Goal: Task Accomplishment & Management: Use online tool/utility

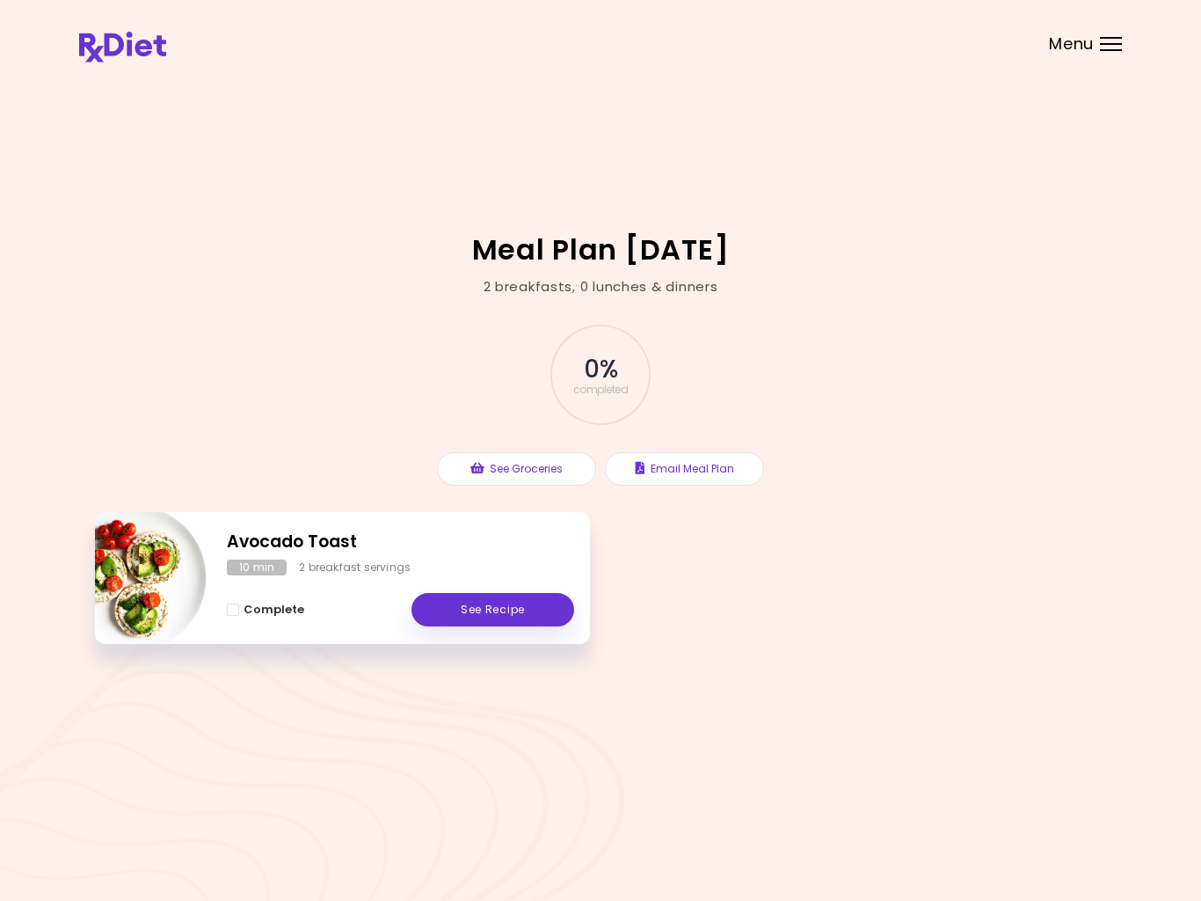
click at [1105, 48] on div "Menu" at bounding box center [1111, 44] width 22 height 14
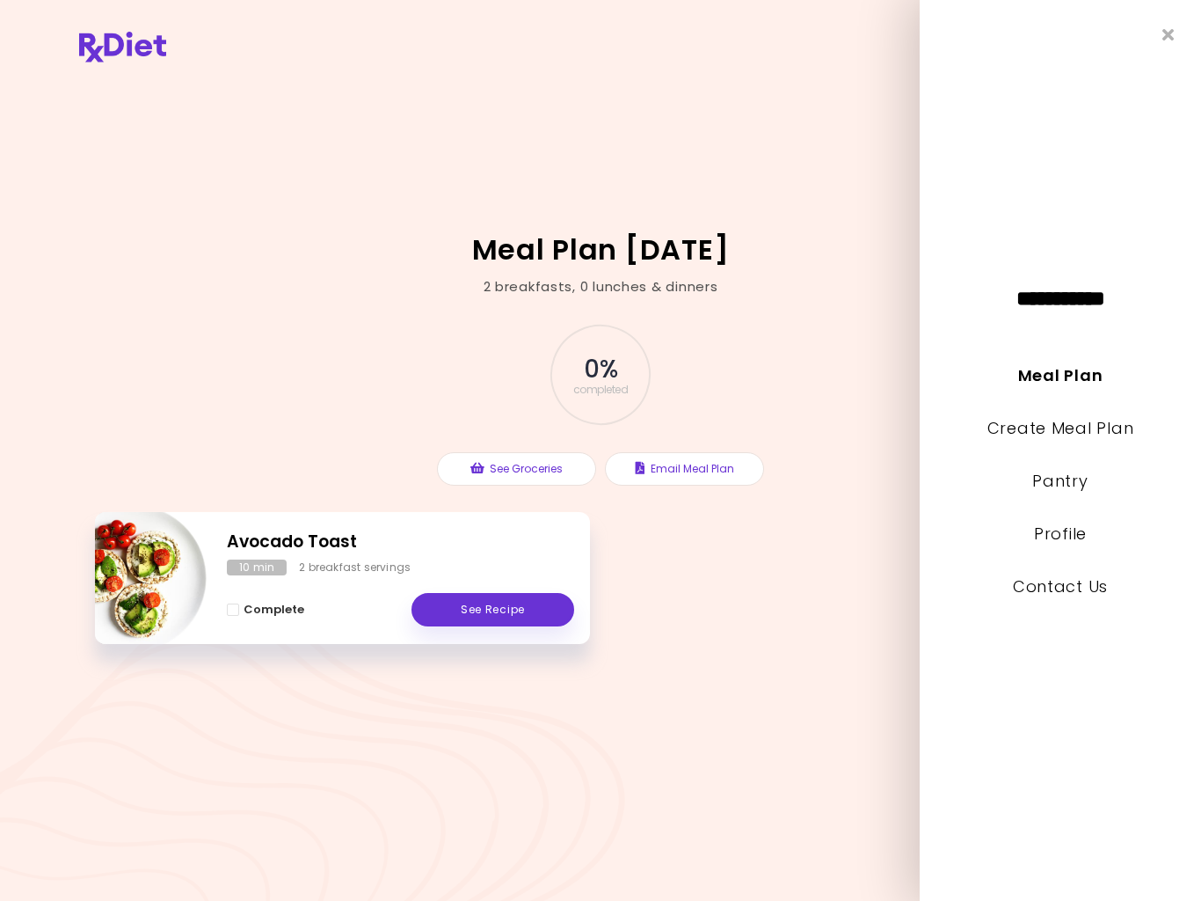
click at [1076, 436] on link "Create Meal Plan" at bounding box center [1061, 428] width 147 height 22
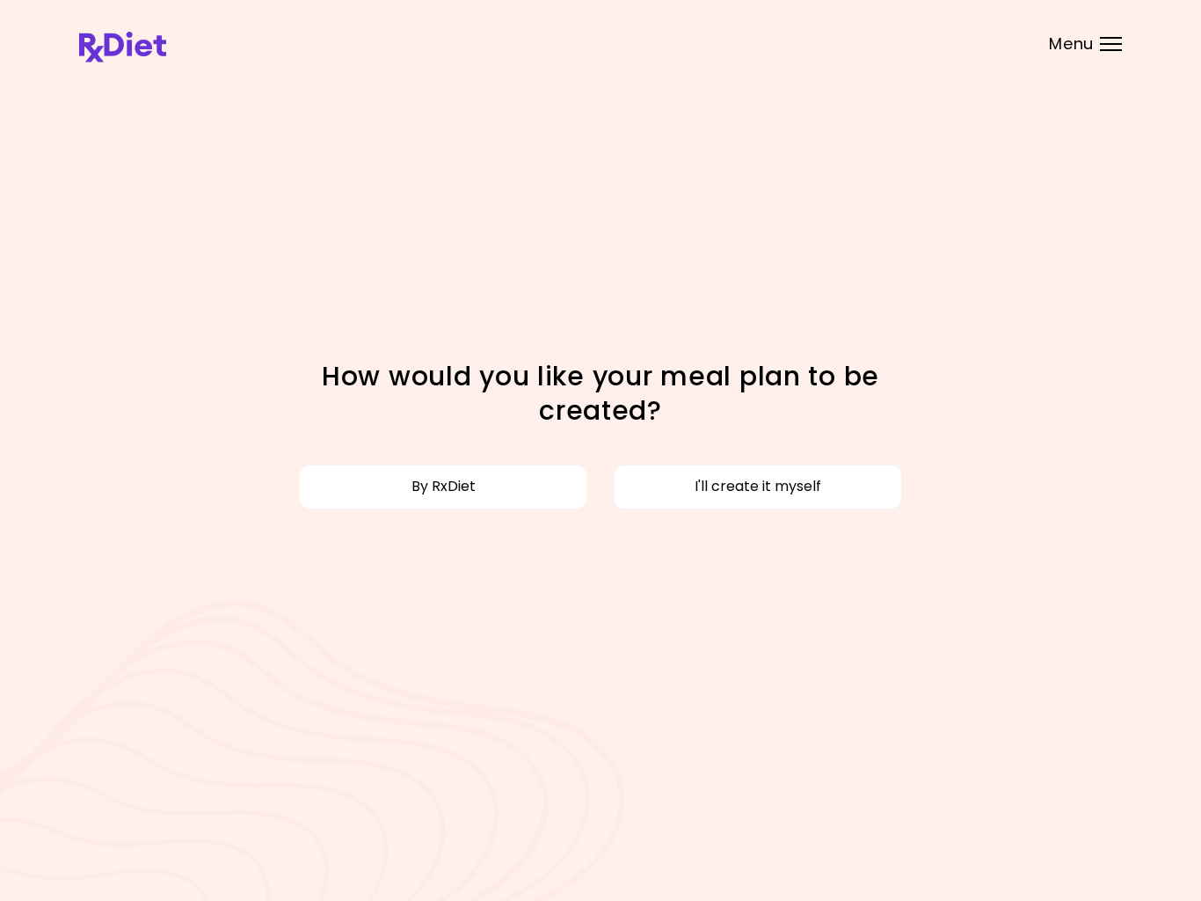
click at [796, 494] on button "I'll create it myself" at bounding box center [758, 486] width 288 height 44
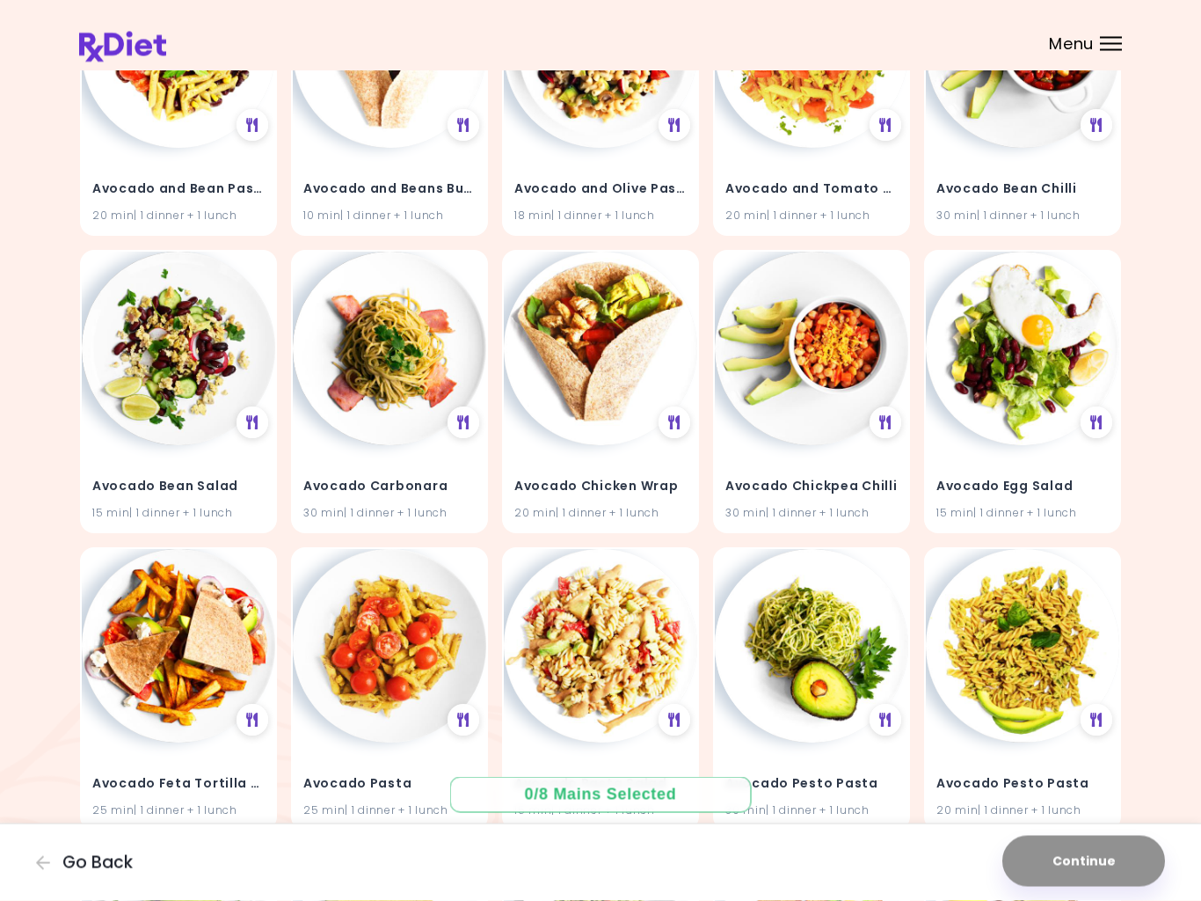
scroll to position [894, 0]
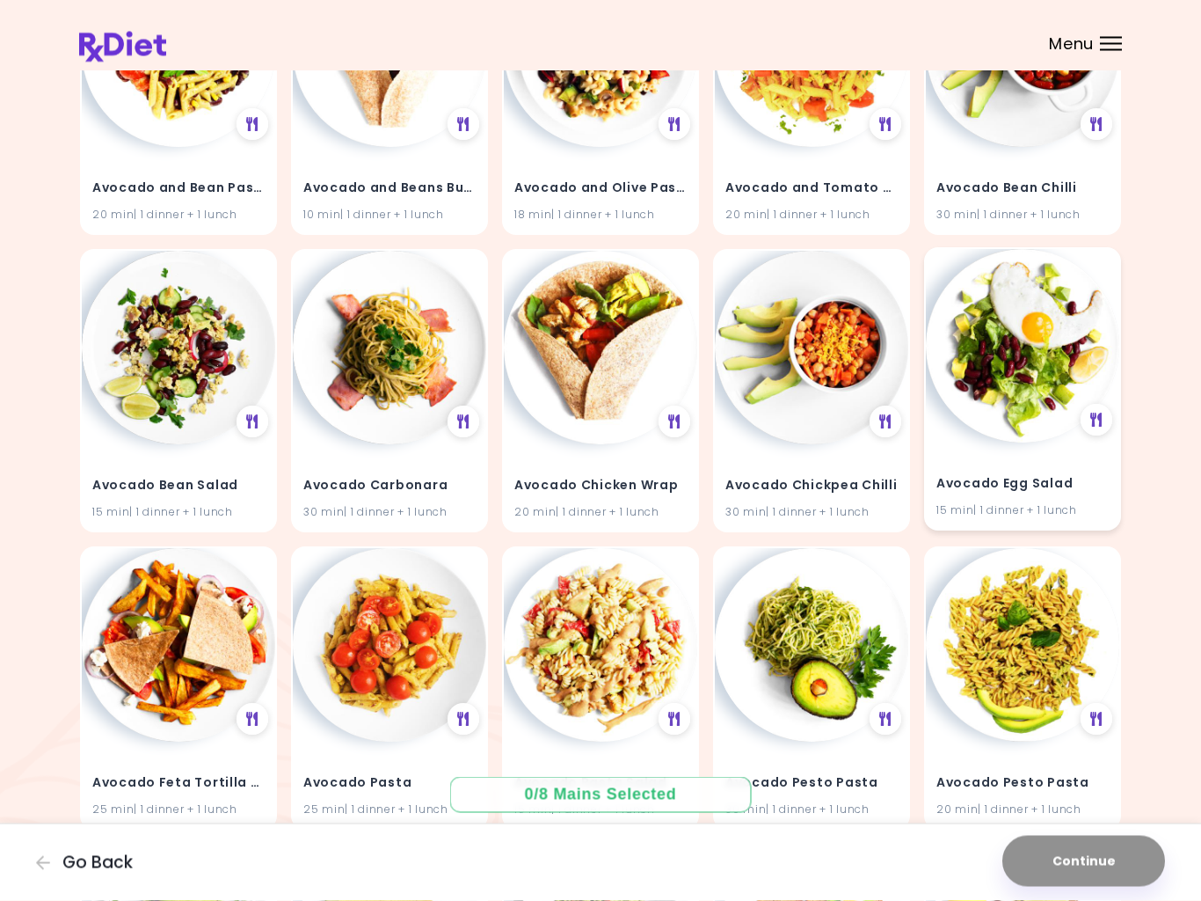
click at [1020, 412] on img at bounding box center [1022, 346] width 193 height 193
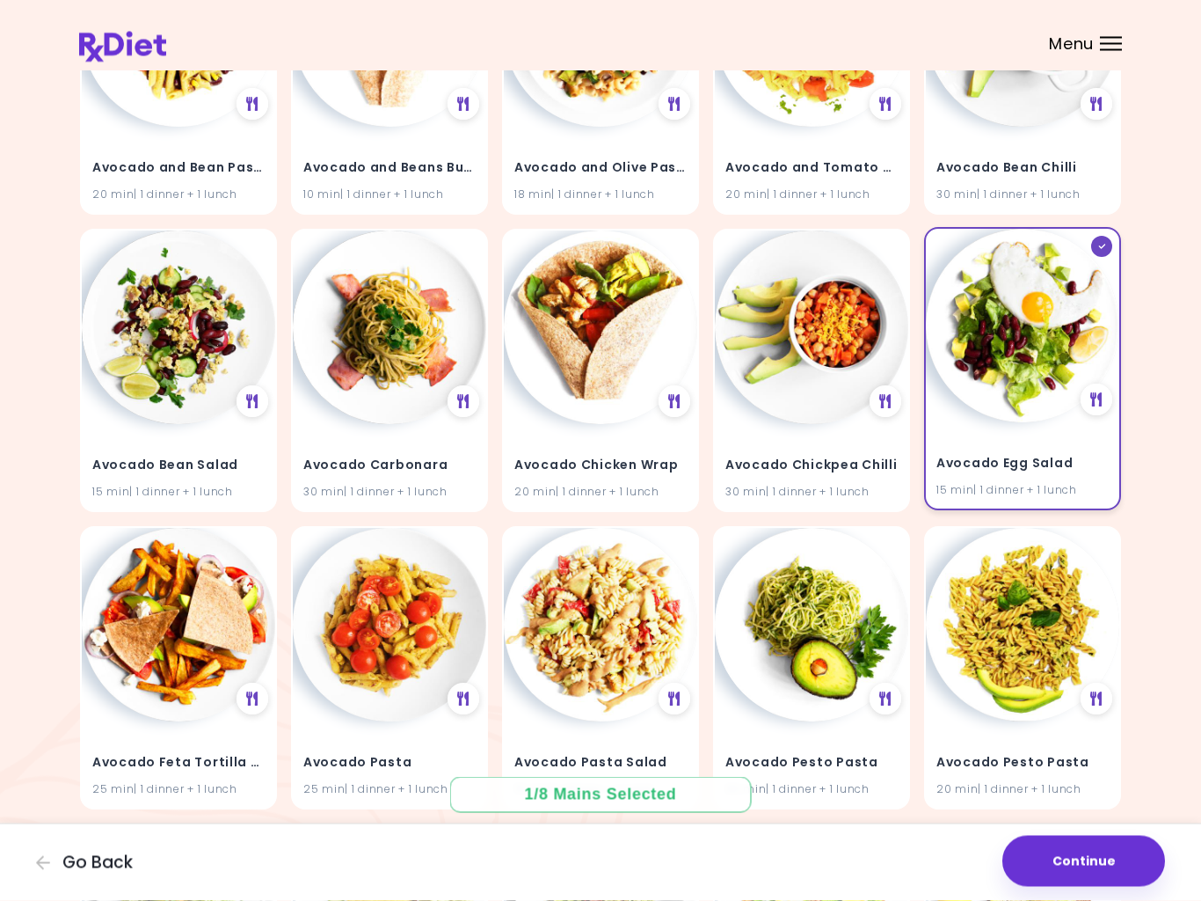
scroll to position [916, 0]
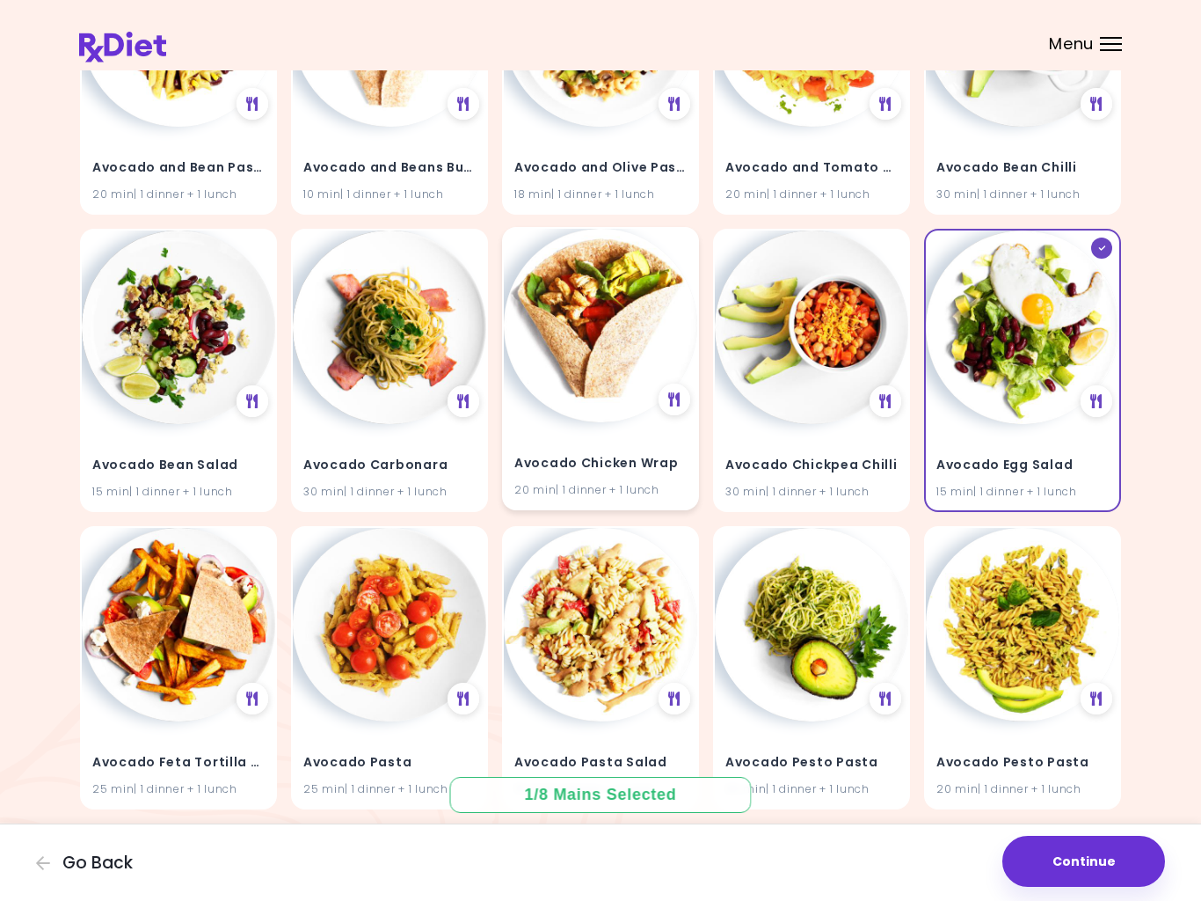
click at [595, 419] on img at bounding box center [600, 325] width 193 height 193
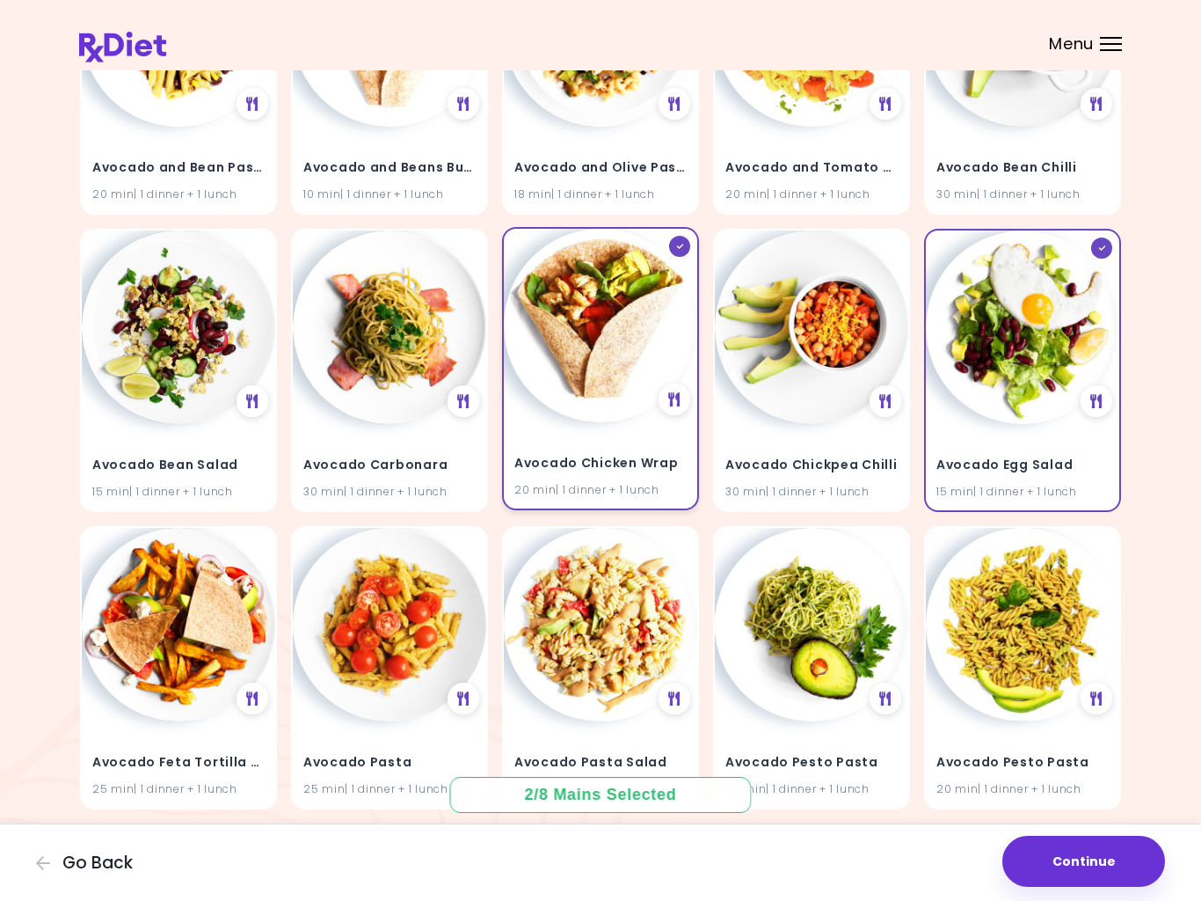
click at [658, 373] on img at bounding box center [600, 325] width 193 height 193
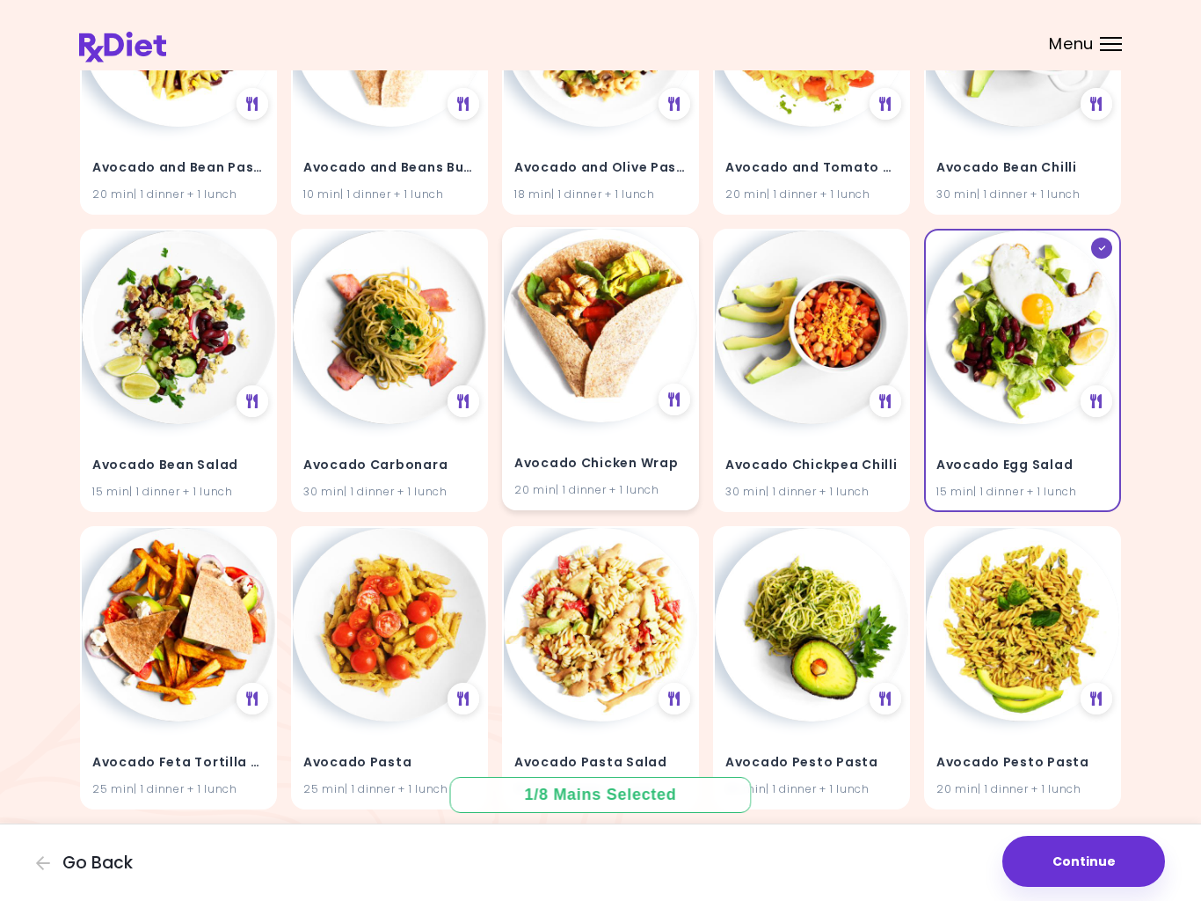
click at [645, 386] on img at bounding box center [600, 325] width 193 height 193
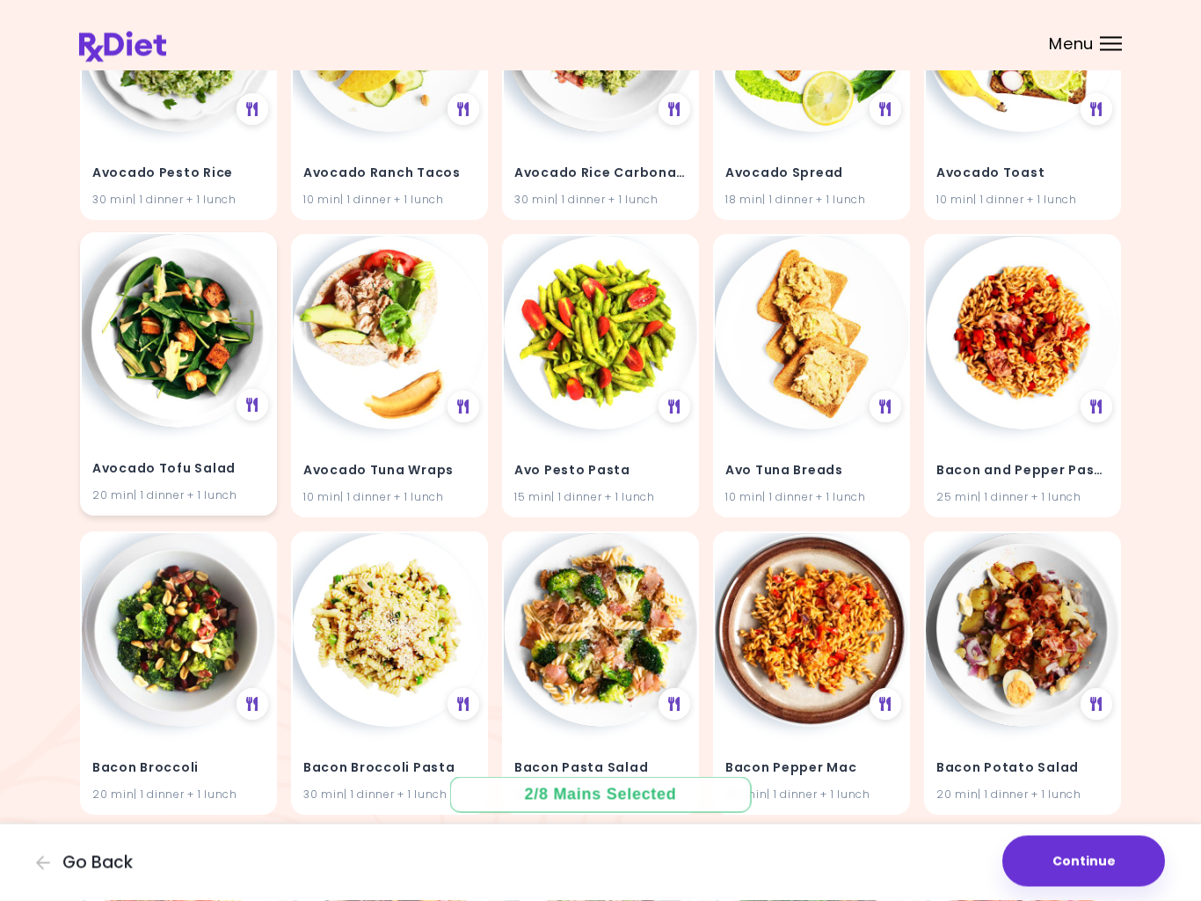
scroll to position [1802, 0]
click at [171, 455] on h4 "Avocado Tofu Salad" at bounding box center [178, 469] width 172 height 28
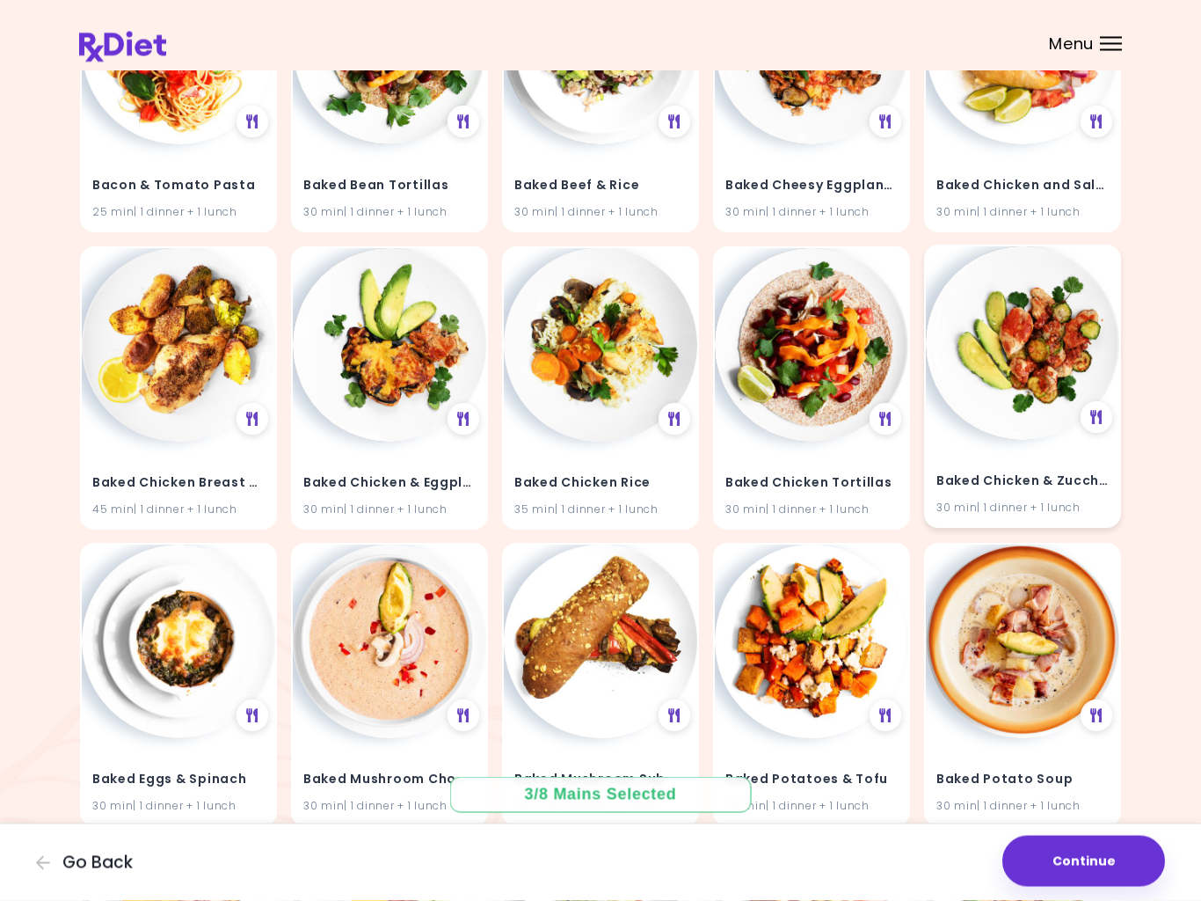
scroll to position [2681, 0]
click at [1054, 387] on img at bounding box center [1022, 342] width 193 height 193
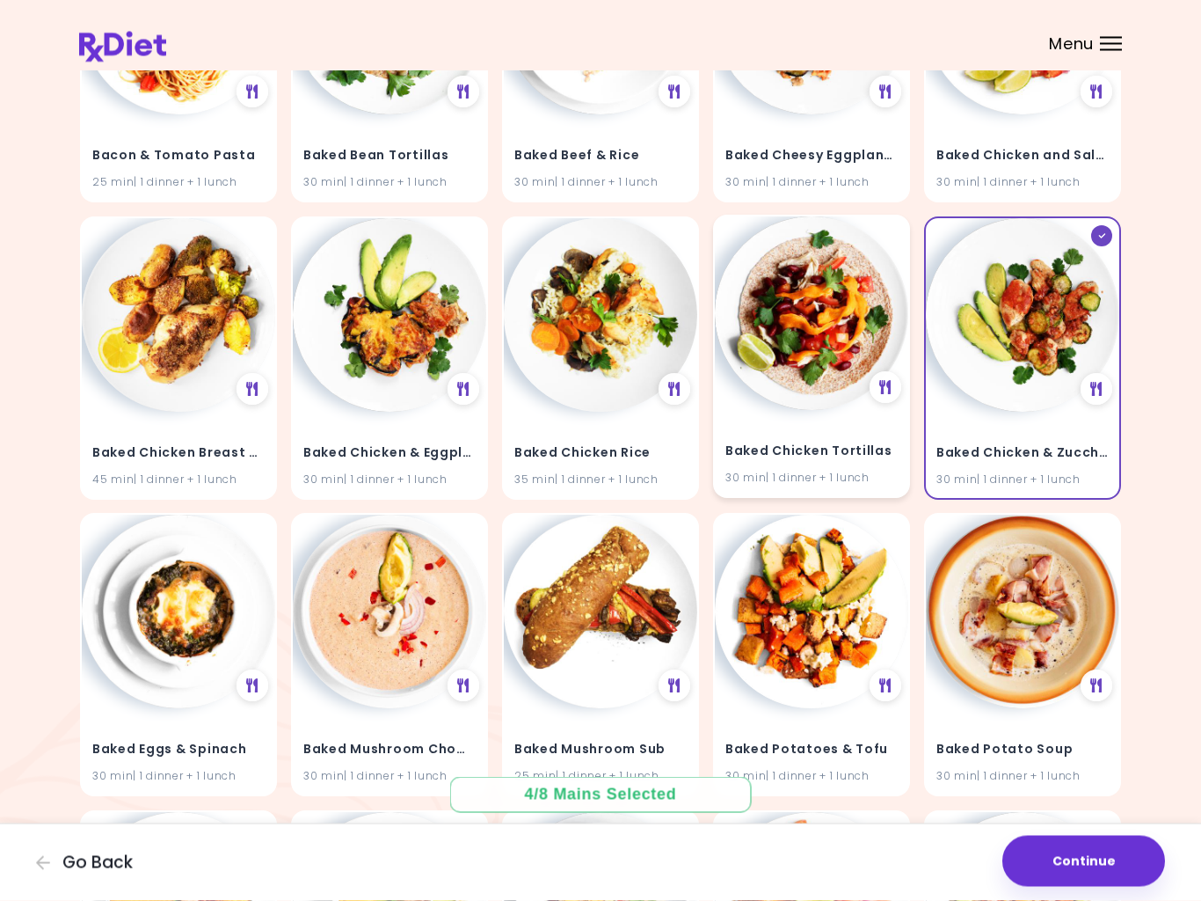
scroll to position [2711, 0]
click at [813, 398] on img at bounding box center [811, 312] width 193 height 193
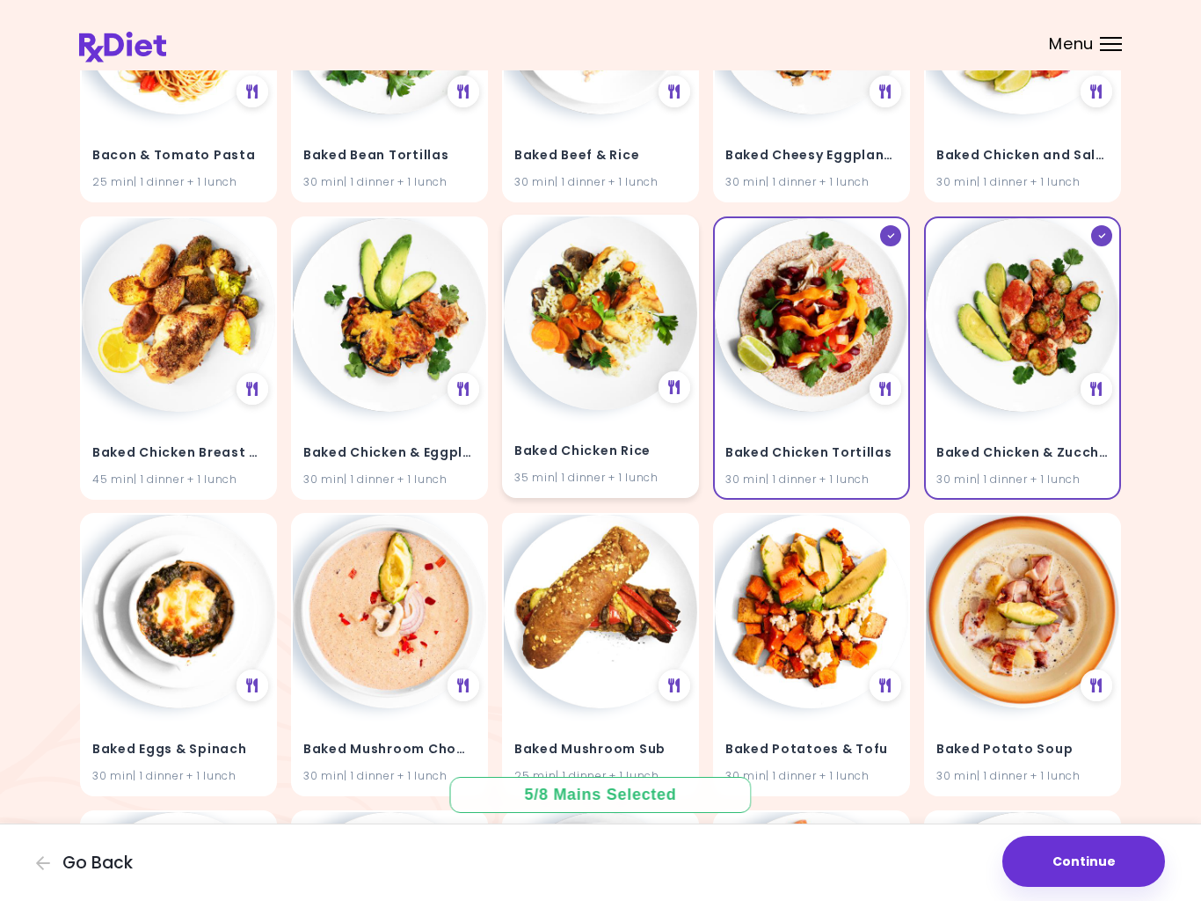
click at [603, 400] on img at bounding box center [600, 312] width 193 height 193
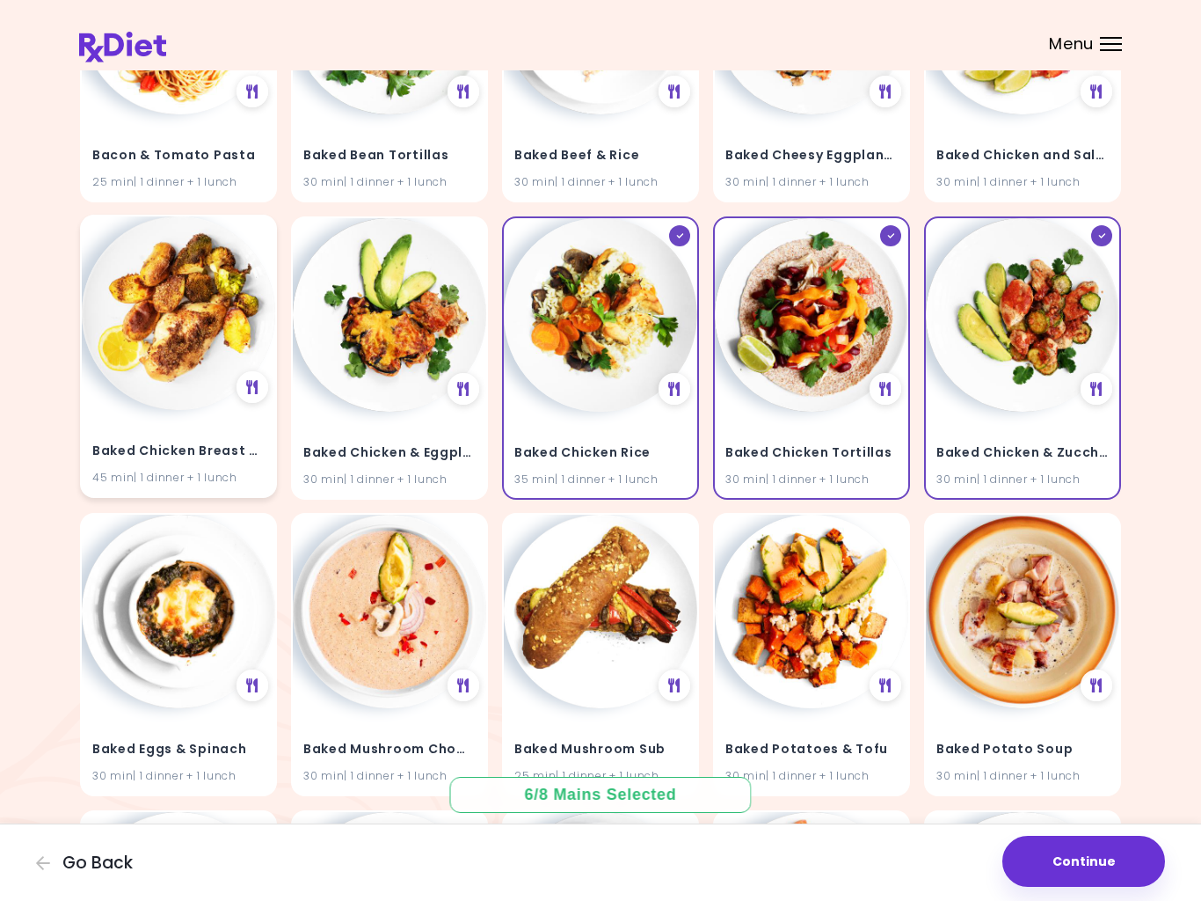
click at [199, 377] on img at bounding box center [178, 312] width 193 height 193
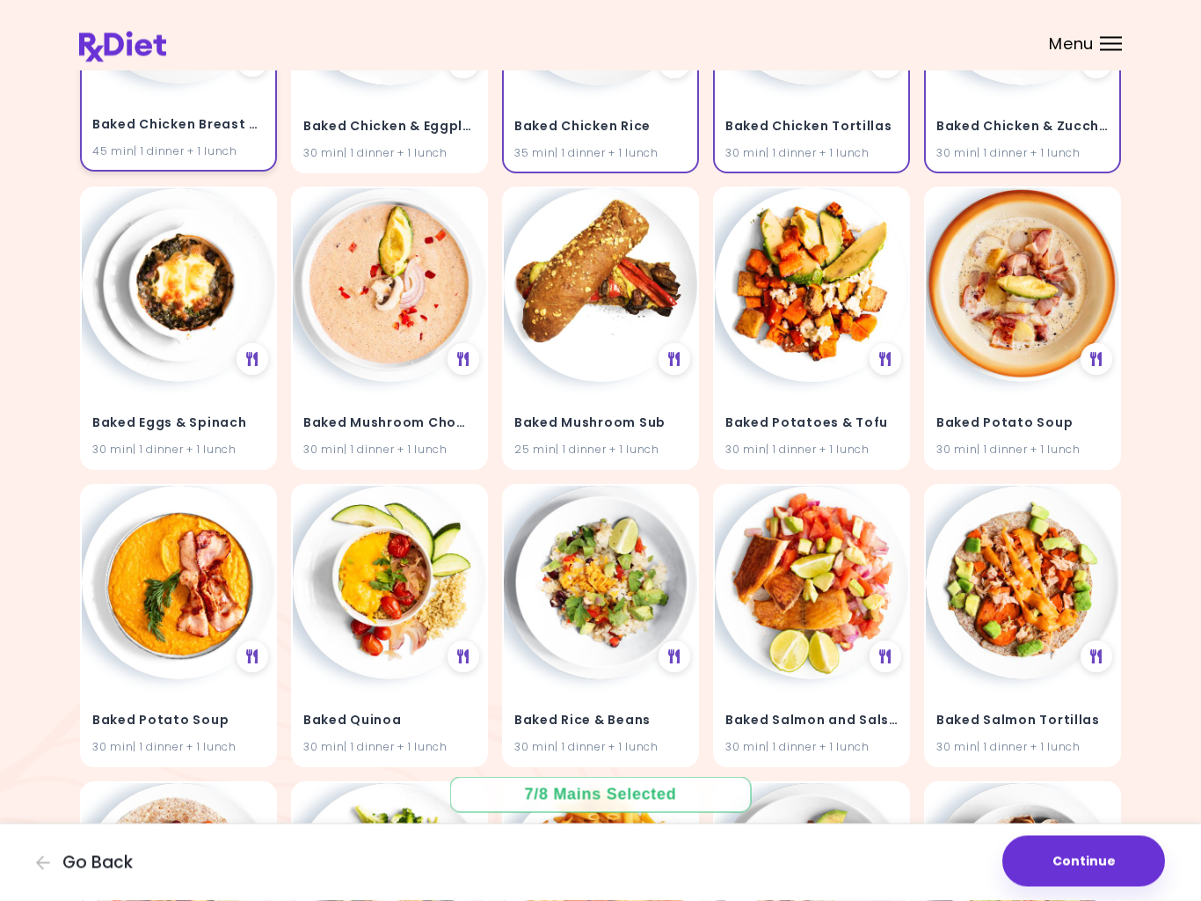
scroll to position [3038, 0]
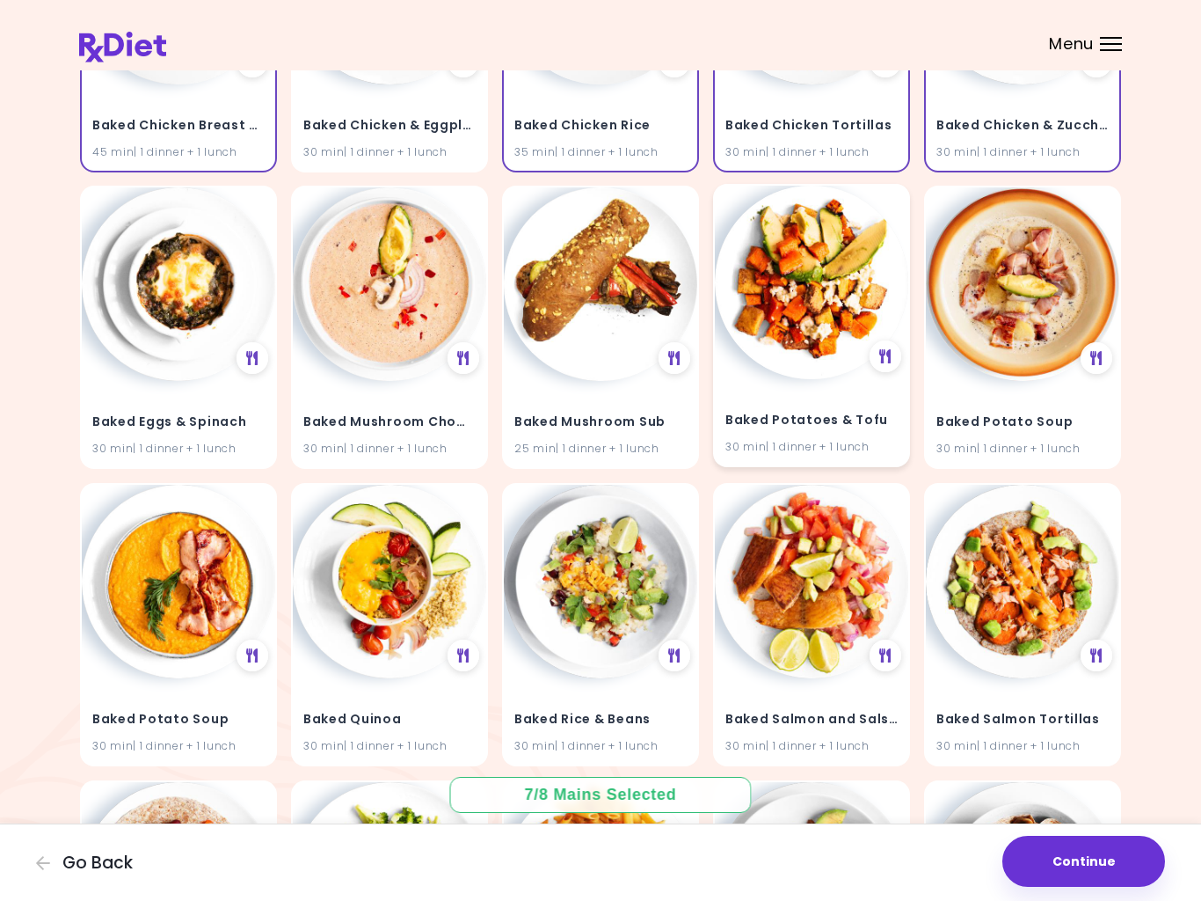
click at [840, 359] on img at bounding box center [811, 282] width 193 height 193
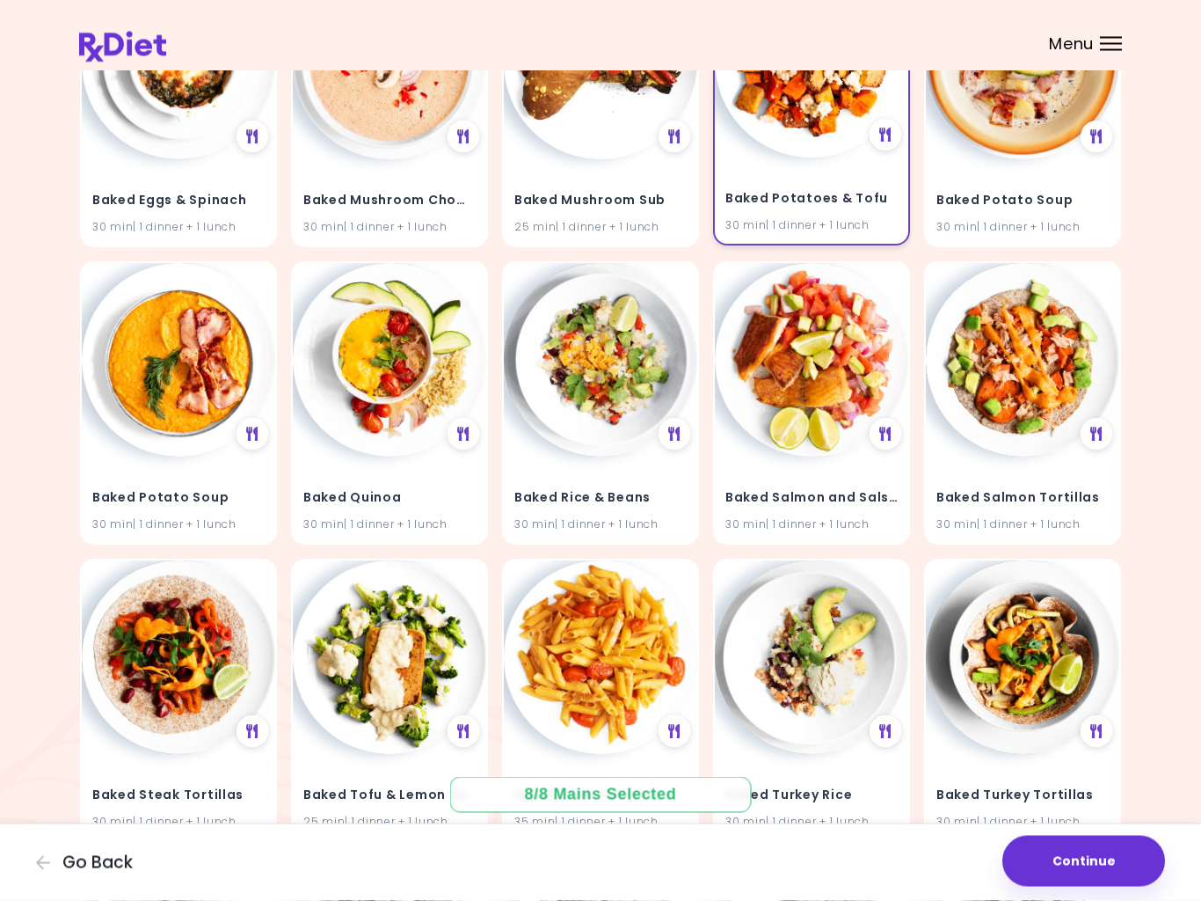
scroll to position [3260, 0]
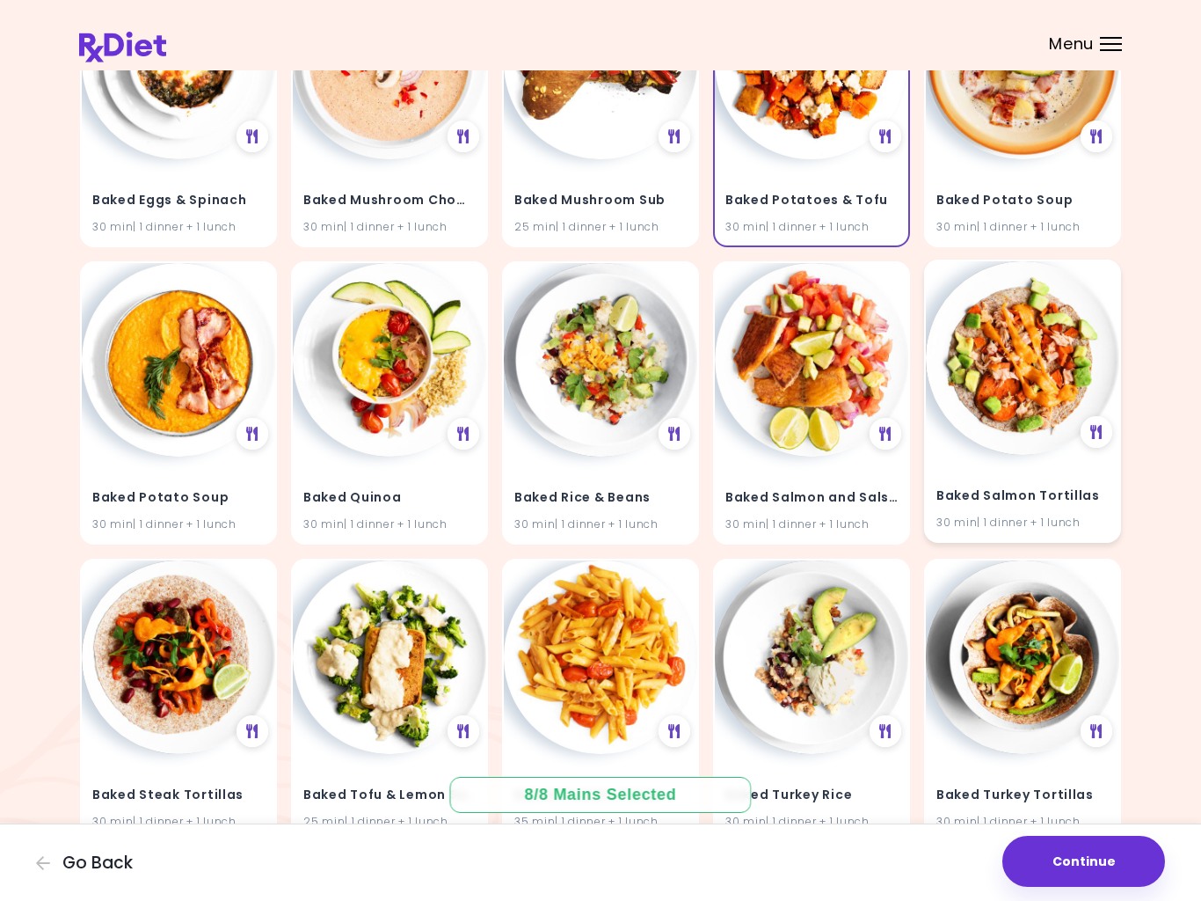
click at [1030, 423] on img at bounding box center [1022, 357] width 193 height 193
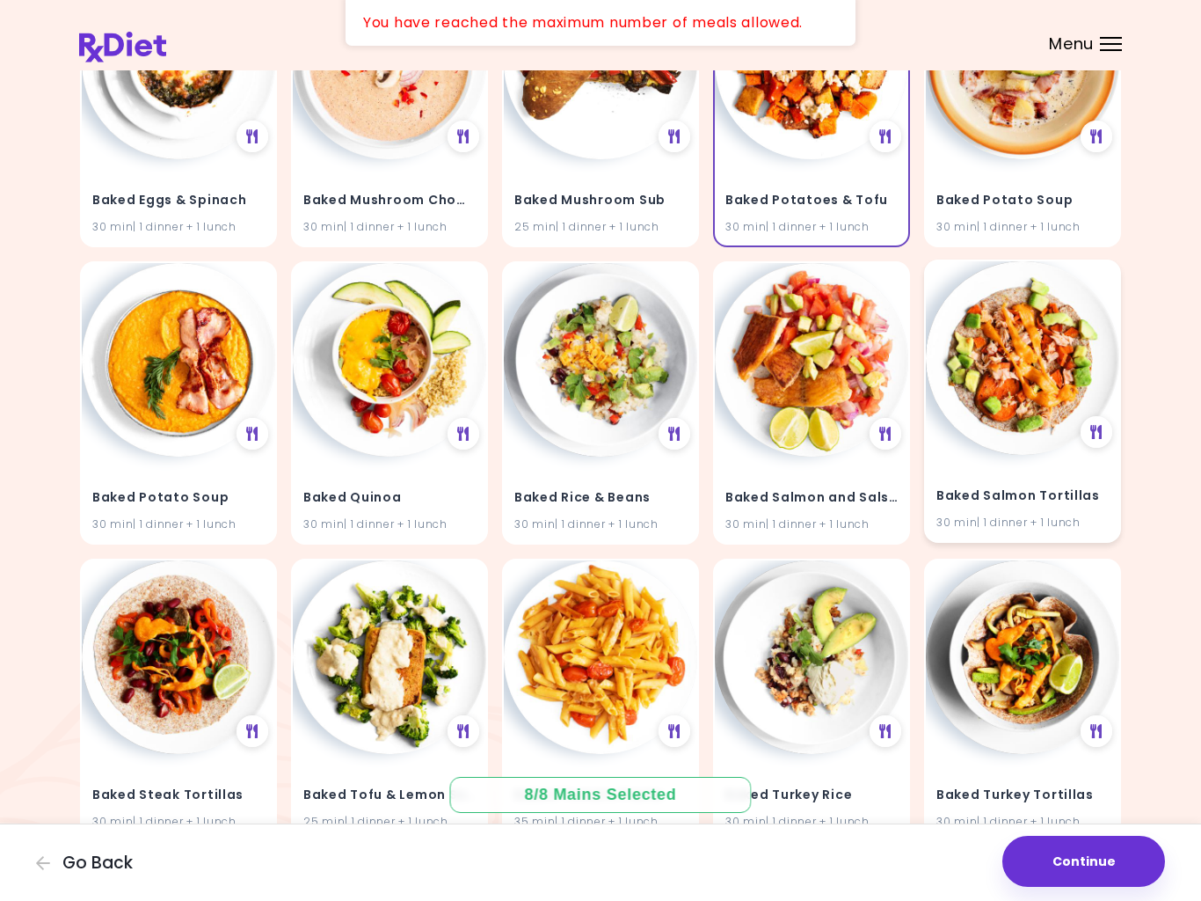
click at [1008, 377] on img at bounding box center [1022, 357] width 193 height 193
click at [1018, 338] on img at bounding box center [1022, 357] width 193 height 193
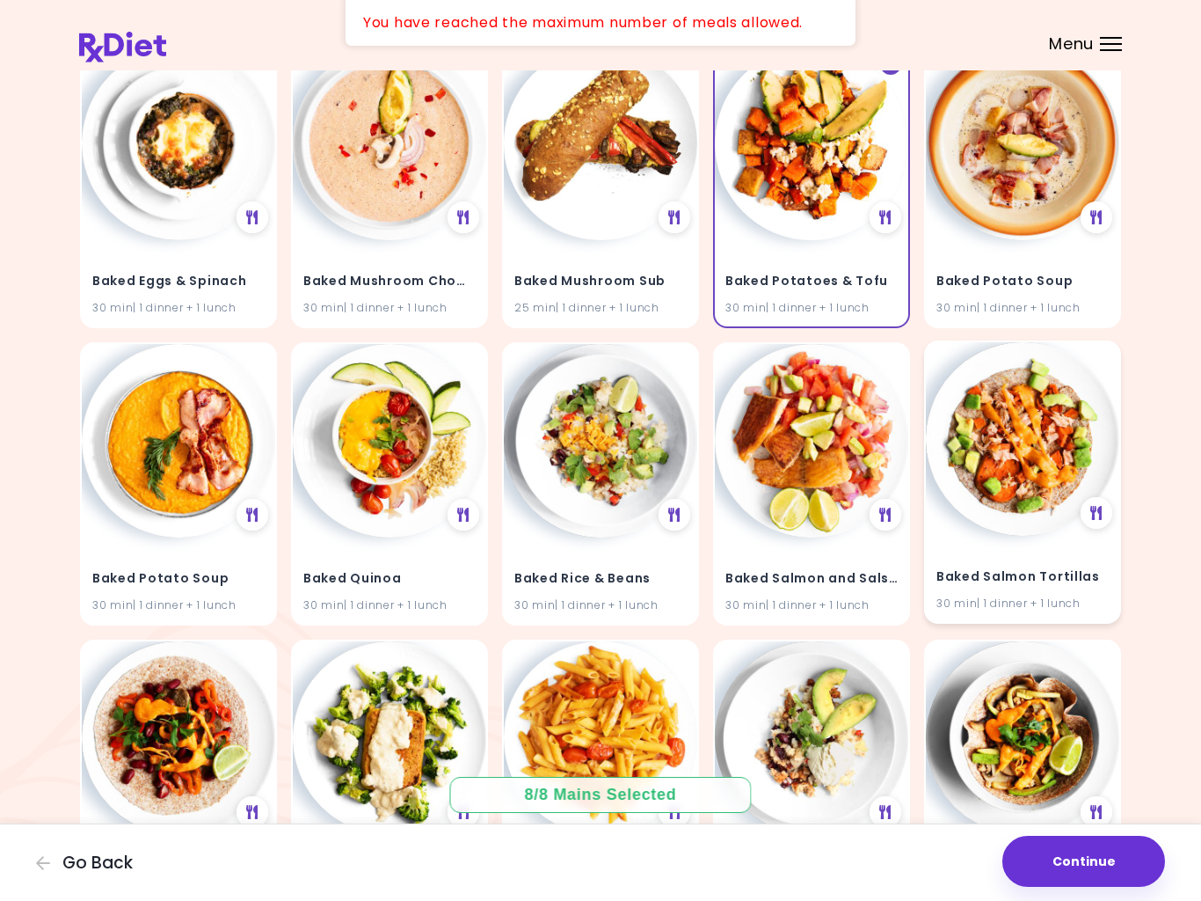
scroll to position [3178, 0]
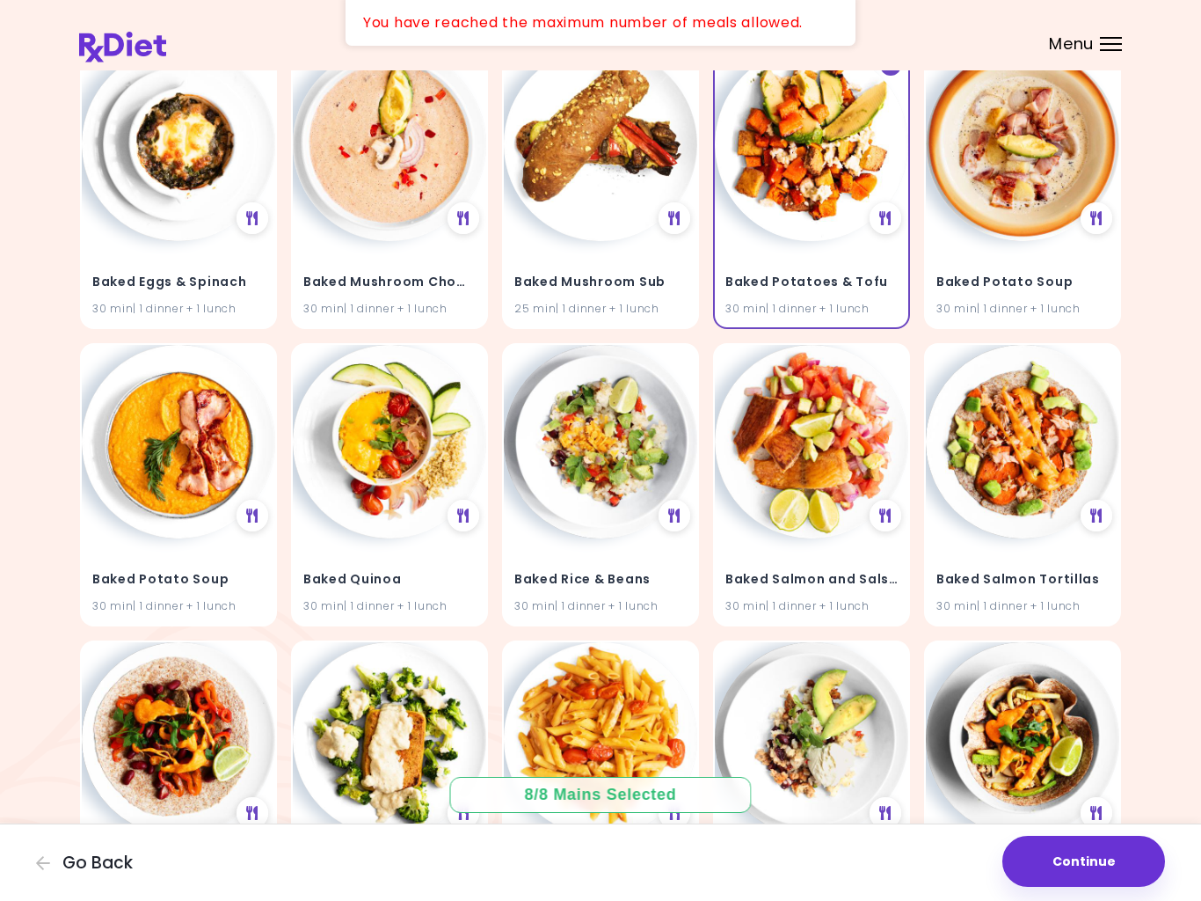
click at [1105, 835] on button "Continue" at bounding box center [1084, 860] width 163 height 51
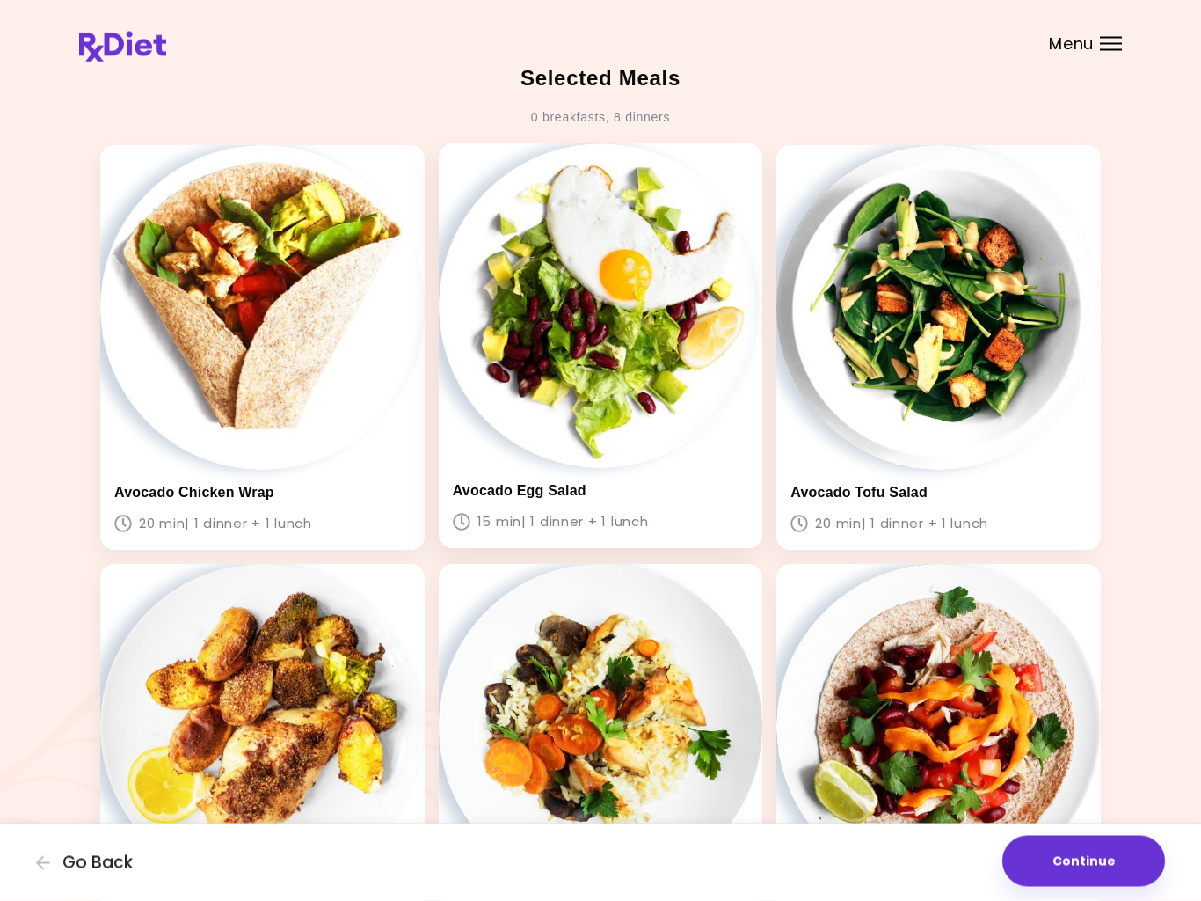
scroll to position [22, 0]
click at [628, 421] on img at bounding box center [601, 305] width 325 height 325
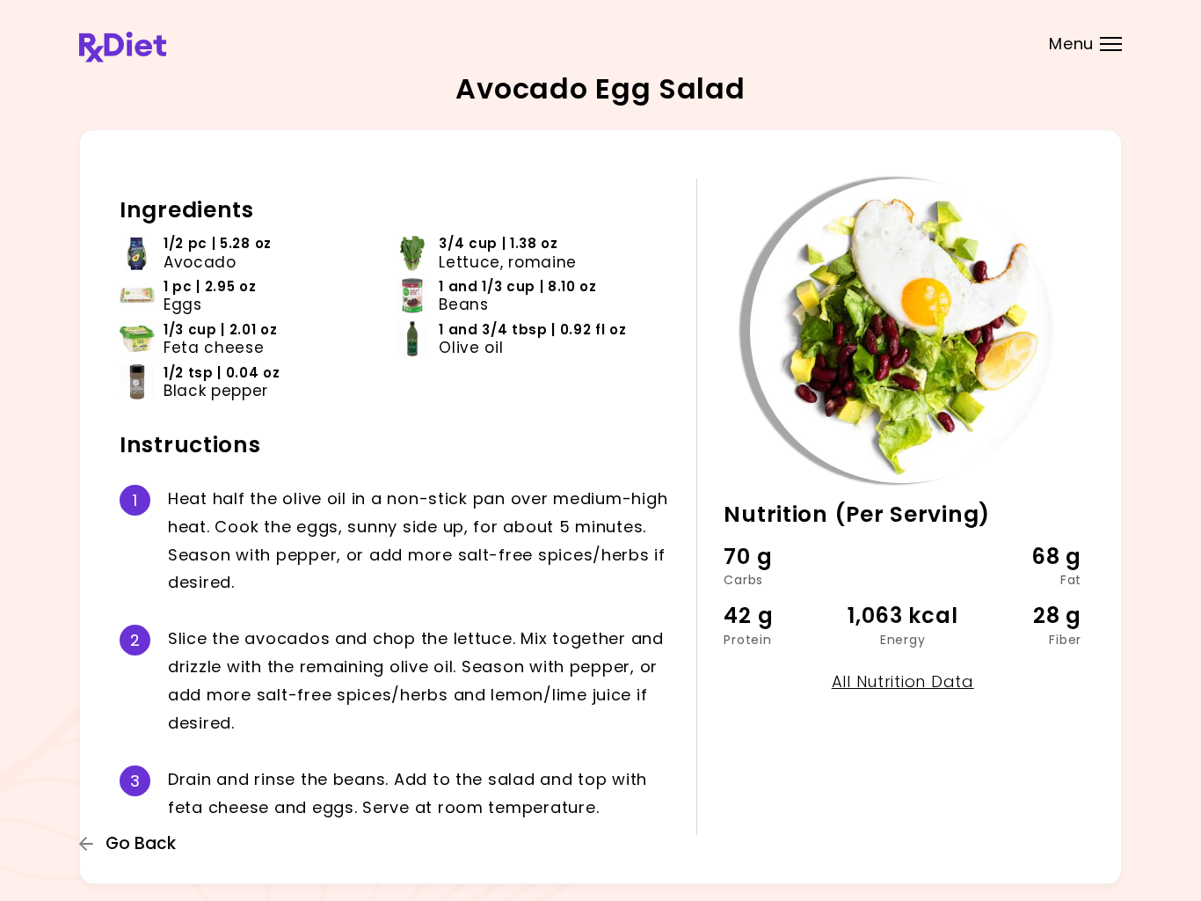
click at [118, 849] on span "Go Back" at bounding box center [141, 843] width 70 height 19
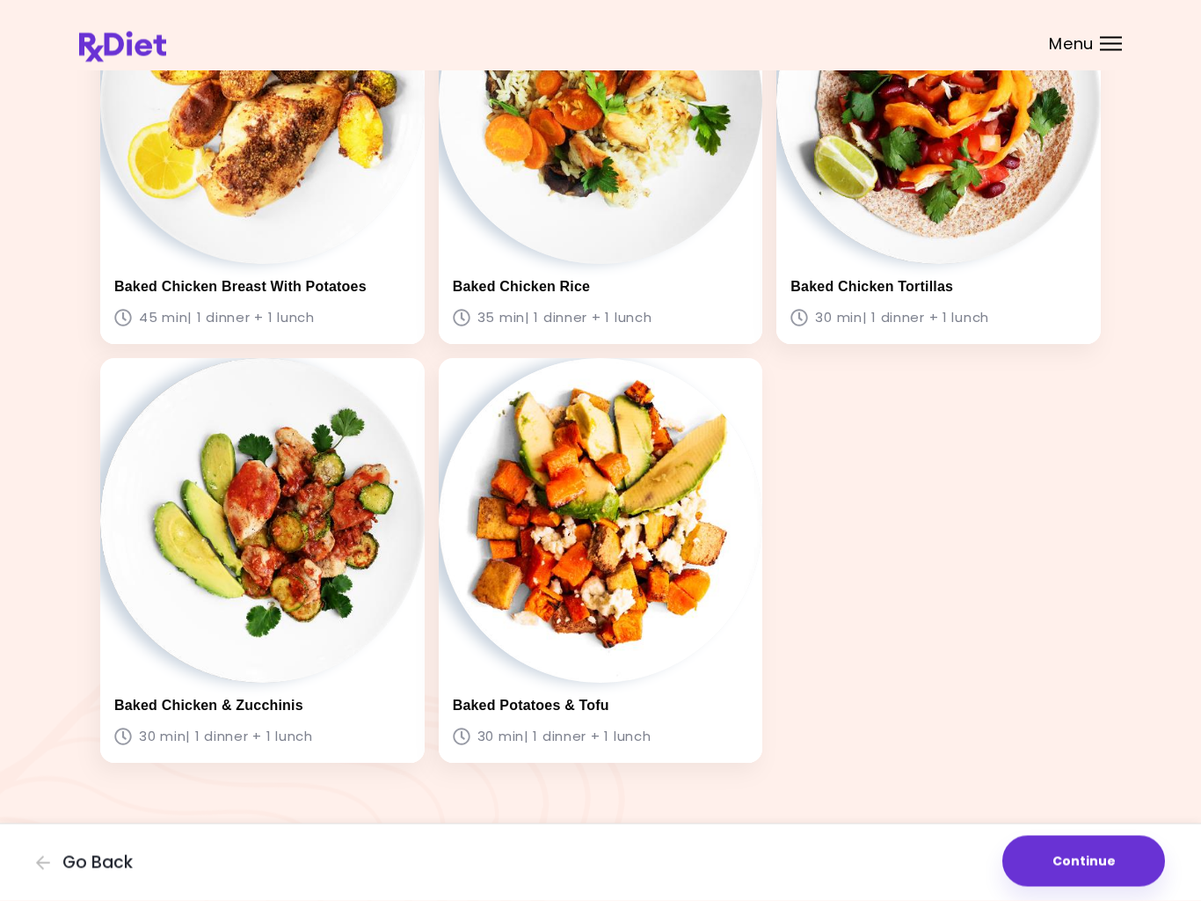
scroll to position [666, 0]
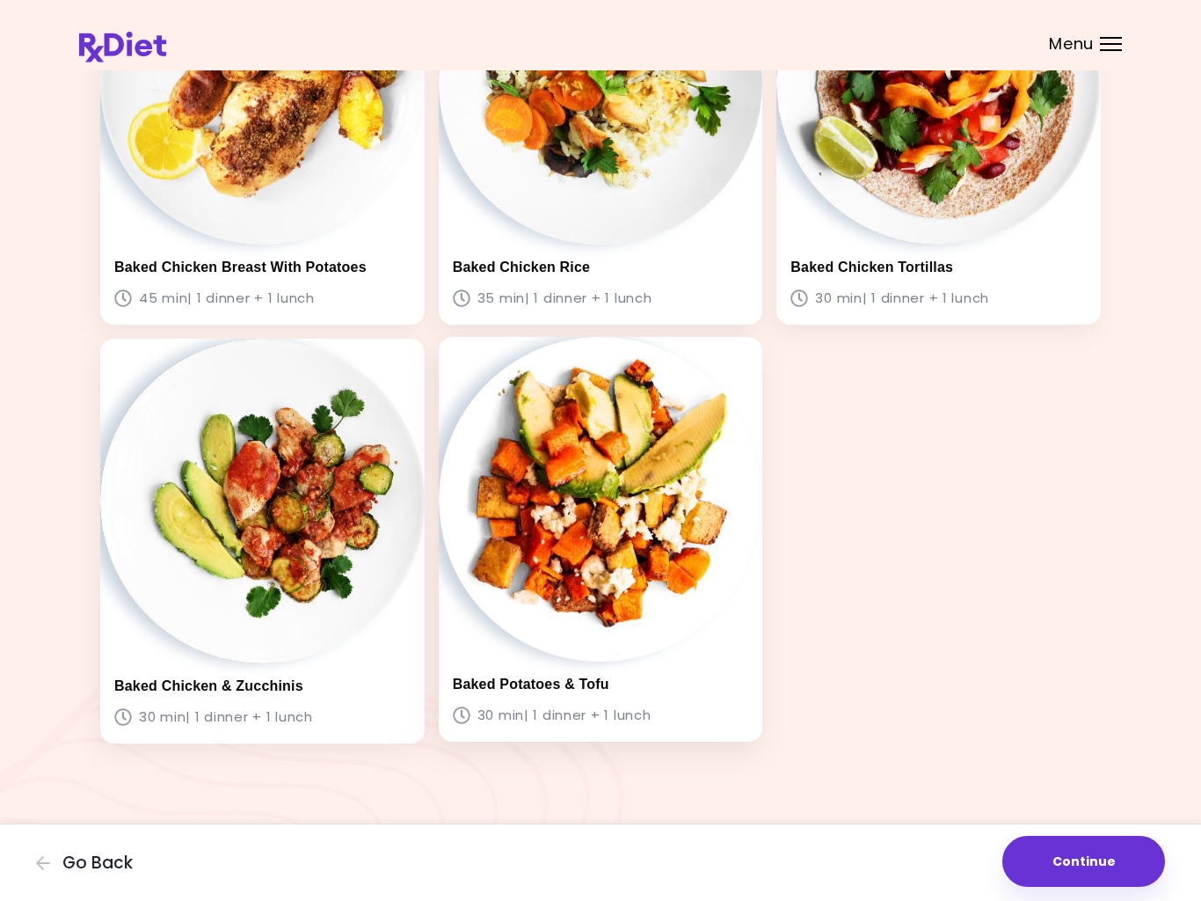
click at [591, 557] on img at bounding box center [601, 499] width 325 height 325
